Goal: Task Accomplishment & Management: Manage account settings

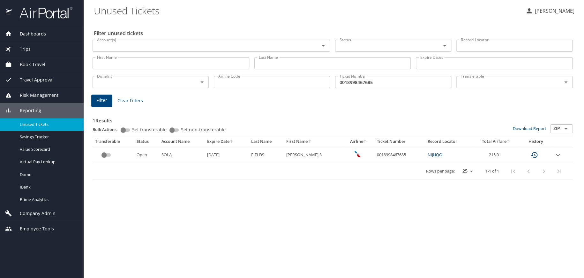
click at [34, 214] on span "Company Admin" at bounding box center [34, 213] width 44 height 7
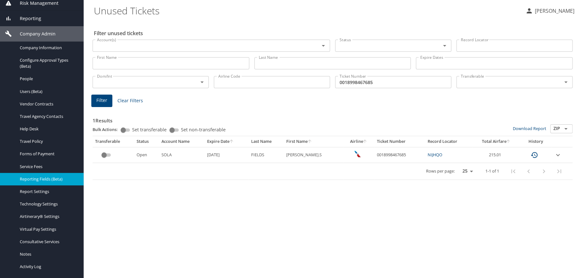
scroll to position [102, 0]
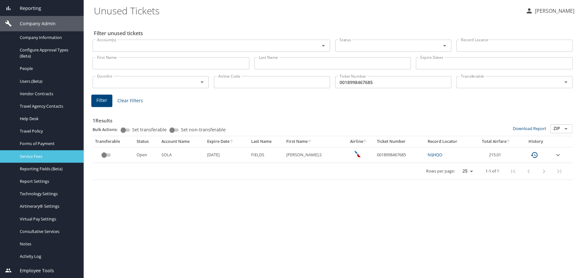
click at [36, 156] on span "Service Fees" at bounding box center [48, 156] width 56 height 6
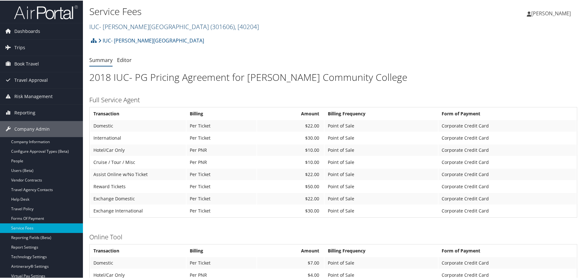
click at [166, 27] on link "IUC- Sinclair Community College ( 301606 ) , [ 40204 ]" at bounding box center [174, 26] width 170 height 9
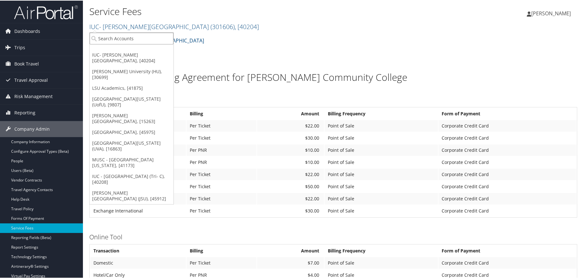
click at [140, 33] on input "search" at bounding box center [132, 38] width 84 height 12
type input "uocuniversity of colorado"
drag, startPoint x: 105, startPoint y: 39, endPoint x: 94, endPoint y: 39, distance: 11.5
click at [94, 39] on input "uocuniversity of colorado" at bounding box center [132, 38] width 84 height 12
click at [143, 38] on input "search" at bounding box center [132, 38] width 84 height 12
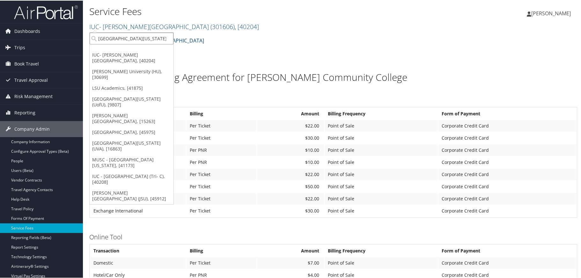
type input "university of colorado"
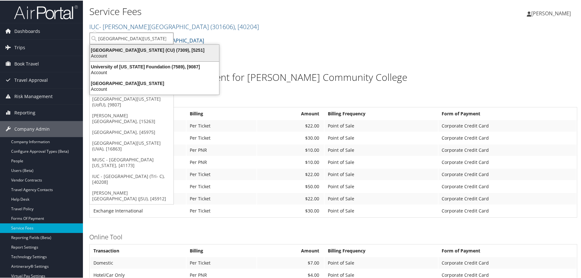
click at [142, 53] on div "Account" at bounding box center [154, 55] width 137 height 6
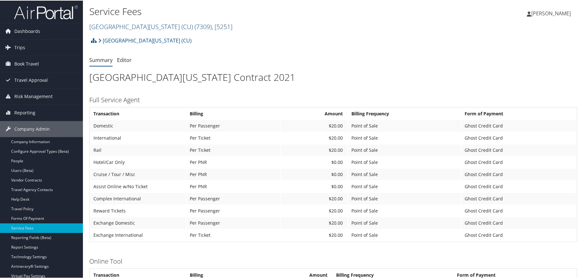
click at [146, 25] on link "[GEOGRAPHIC_DATA][US_STATE] (CU) ( 7309 ) , [ 5251 ]" at bounding box center [160, 26] width 143 height 9
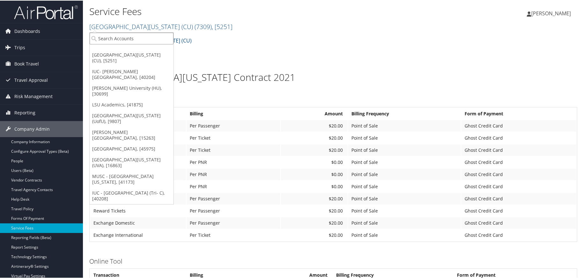
click at [125, 37] on input "search" at bounding box center [132, 38] width 84 height 12
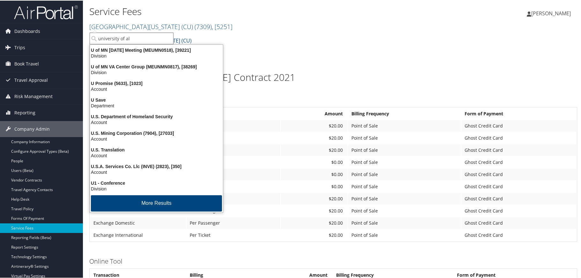
type input "university of ala"
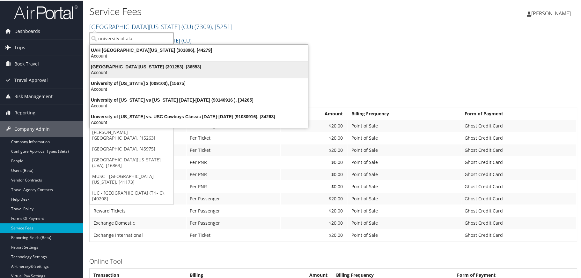
click at [132, 63] on div "[GEOGRAPHIC_DATA][US_STATE] (301253), [36553]" at bounding box center [199, 66] width 226 height 6
